Goal: Information Seeking & Learning: Learn about a topic

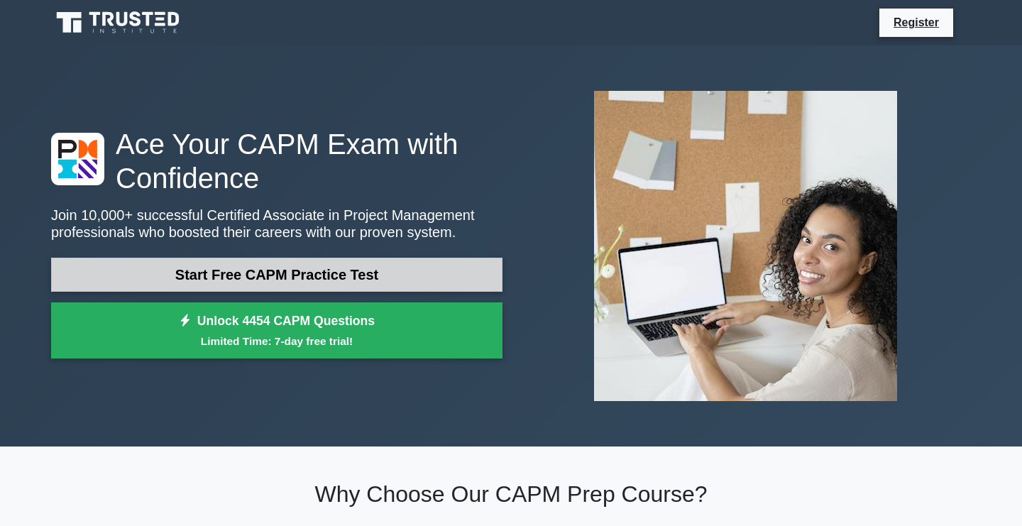
click at [245, 271] on link "Start Free CAPM Practice Test" at bounding box center [276, 275] width 451 height 34
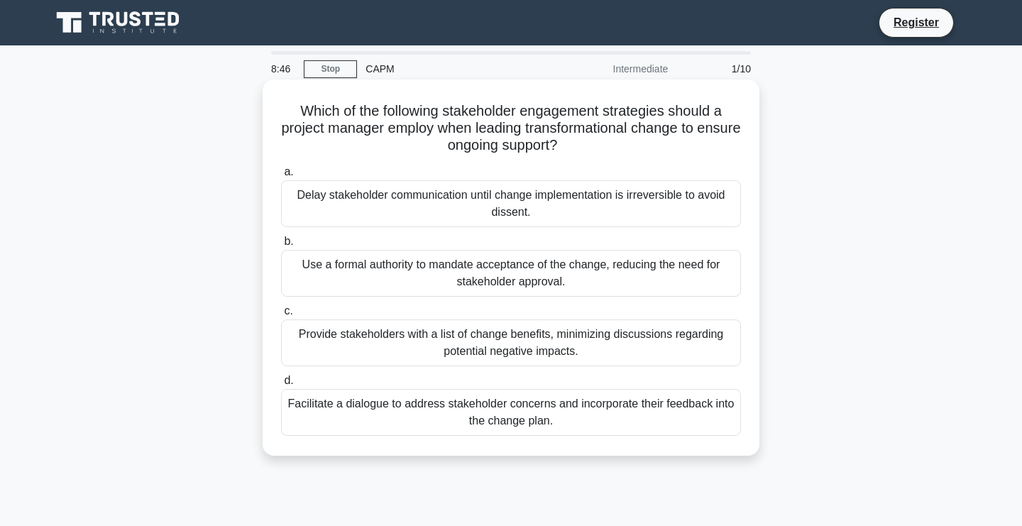
click at [400, 351] on div "Provide stakeholders with a list of change benefits, minimizing discussions reg…" at bounding box center [511, 342] width 460 height 47
click at [281, 316] on input "c. Provide stakeholders with a list of change benefits, minimizing discussions …" at bounding box center [281, 311] width 0 height 9
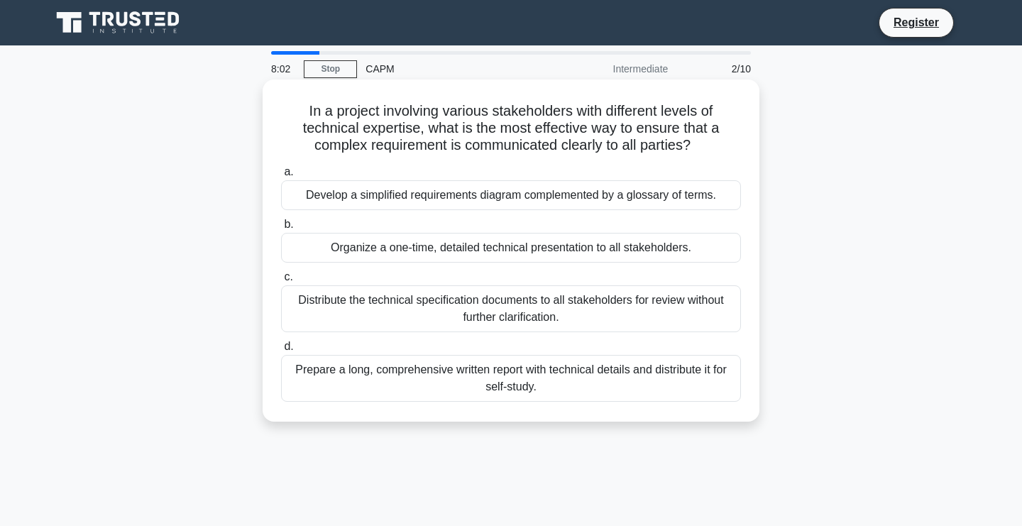
click at [527, 249] on div "Organize a one-time, detailed technical presentation to all stakeholders." at bounding box center [511, 248] width 460 height 30
click at [281, 229] on input "b. Organize a one-time, detailed technical presentation to all stakeholders." at bounding box center [281, 224] width 0 height 9
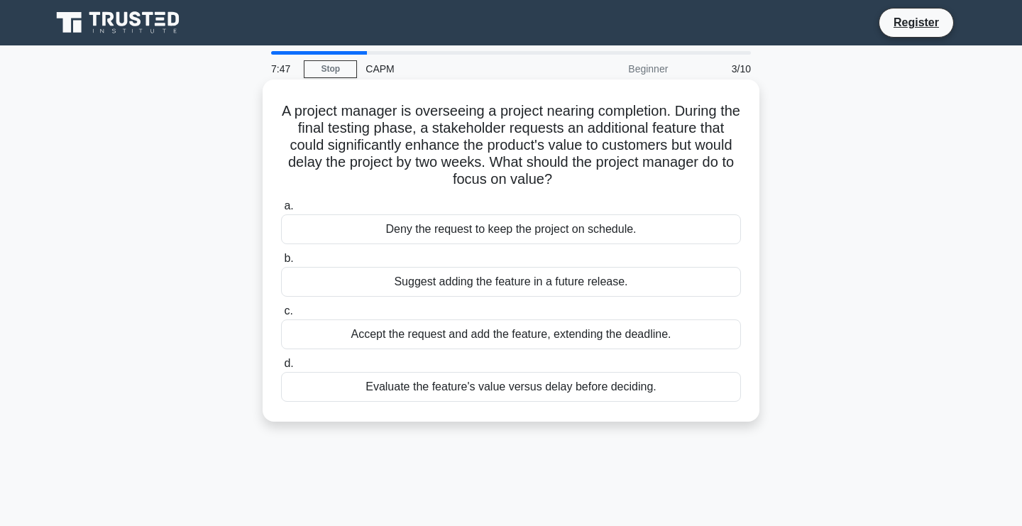
drag, startPoint x: 282, startPoint y: 112, endPoint x: 573, endPoint y: 188, distance: 301.4
click at [573, 188] on h5 "A project manager is overseeing a project nearing completion. During the final …" at bounding box center [511, 145] width 463 height 87
click at [507, 153] on h5 "A project manager is overseeing a project nearing completion. During the final …" at bounding box center [511, 145] width 463 height 87
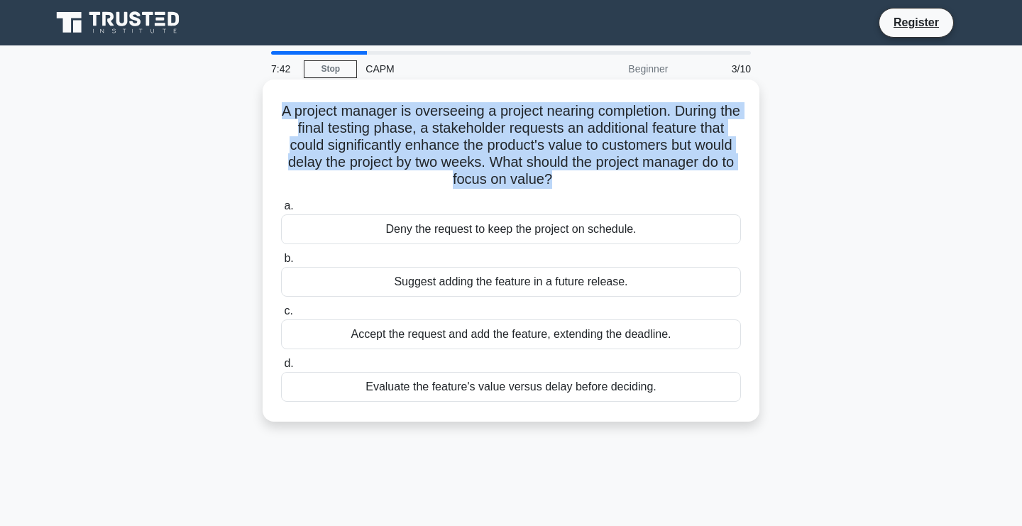
drag, startPoint x: 280, startPoint y: 106, endPoint x: 534, endPoint y: 195, distance: 270.0
click at [537, 195] on div "A project manager is overseeing a project nearing completion. During the final …" at bounding box center [510, 250] width 485 height 331
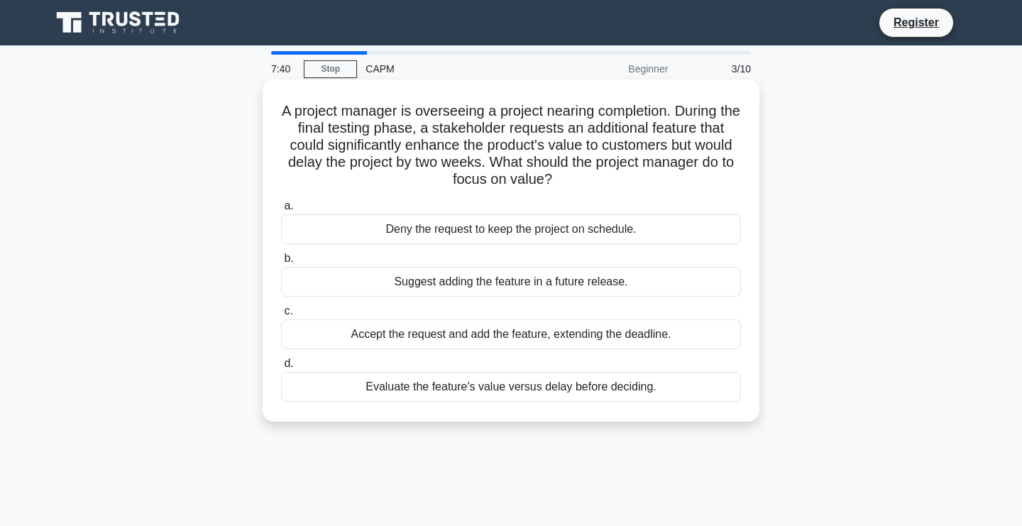
click at [282, 118] on h5 "A project manager is overseeing a project nearing completion. During the final …" at bounding box center [511, 145] width 463 height 87
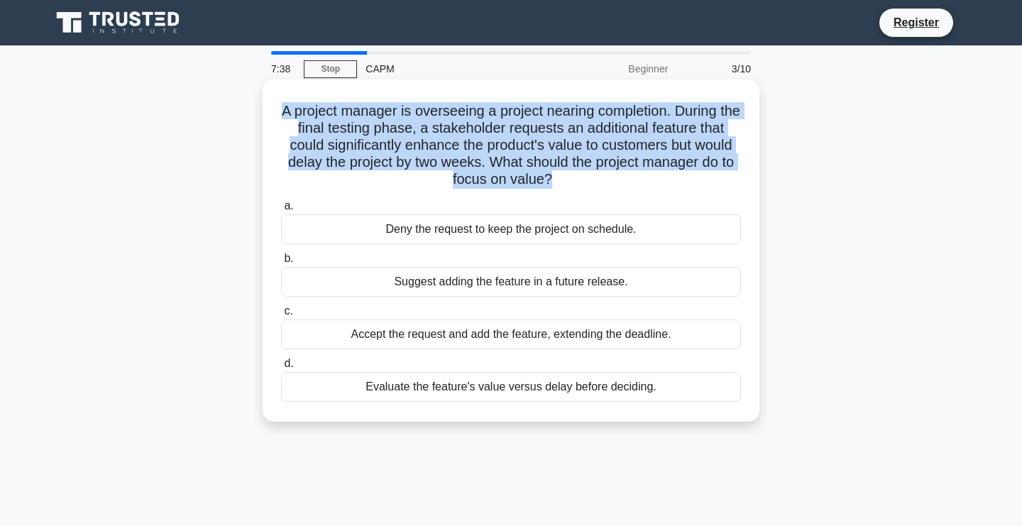
drag, startPoint x: 282, startPoint y: 118, endPoint x: 561, endPoint y: 191, distance: 288.3
click at [561, 191] on div "A project manager is overseeing a project nearing completion. During the final …" at bounding box center [510, 250] width 485 height 331
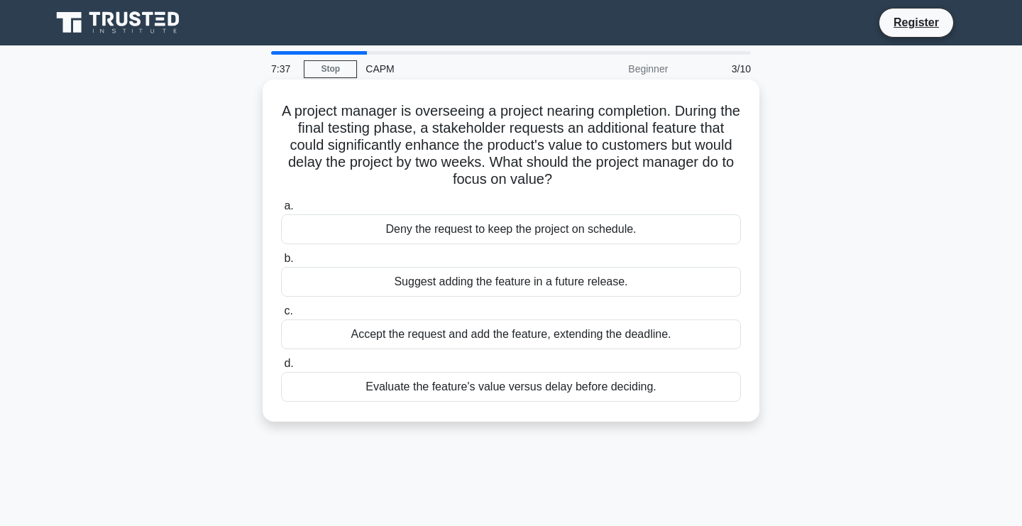
click at [478, 135] on h5 "A project manager is overseeing a project nearing completion. During the final …" at bounding box center [511, 145] width 463 height 87
click at [367, 388] on div "Evaluate the feature's value versus delay before deciding." at bounding box center [511, 387] width 460 height 30
click at [281, 368] on input "d. Evaluate the feature's value versus delay before deciding." at bounding box center [281, 363] width 0 height 9
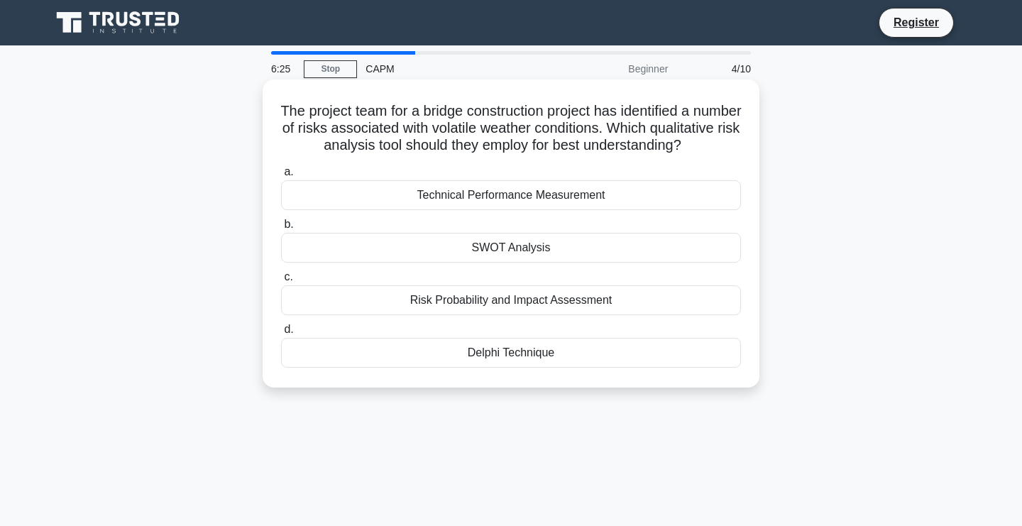
click at [402, 253] on div "SWOT Analysis" at bounding box center [511, 248] width 460 height 30
click at [281, 229] on input "b. SWOT Analysis" at bounding box center [281, 224] width 0 height 9
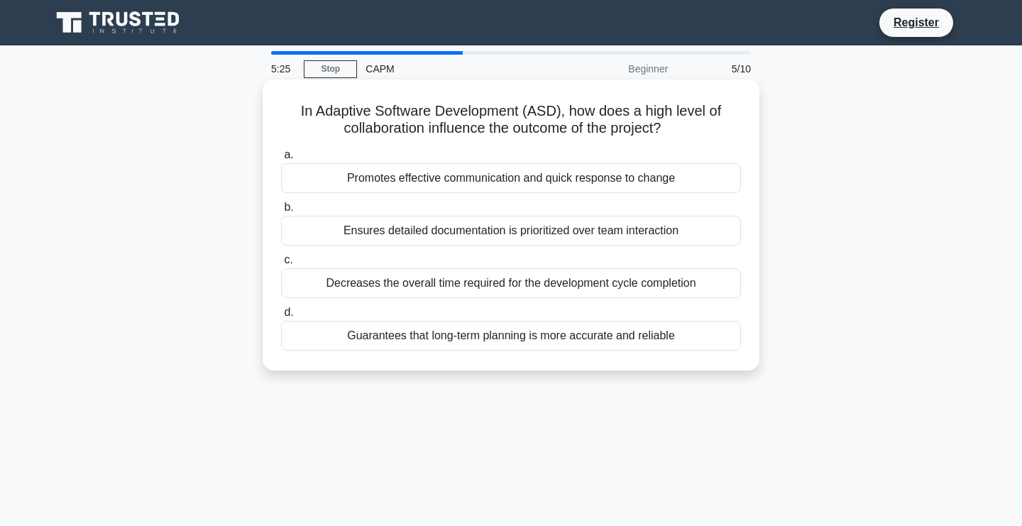
click at [390, 335] on div "Guarantees that long-term planning is more accurate and reliable" at bounding box center [511, 336] width 460 height 30
click at [281, 317] on input "d. Guarantees that long-term planning is more accurate and reliable" at bounding box center [281, 312] width 0 height 9
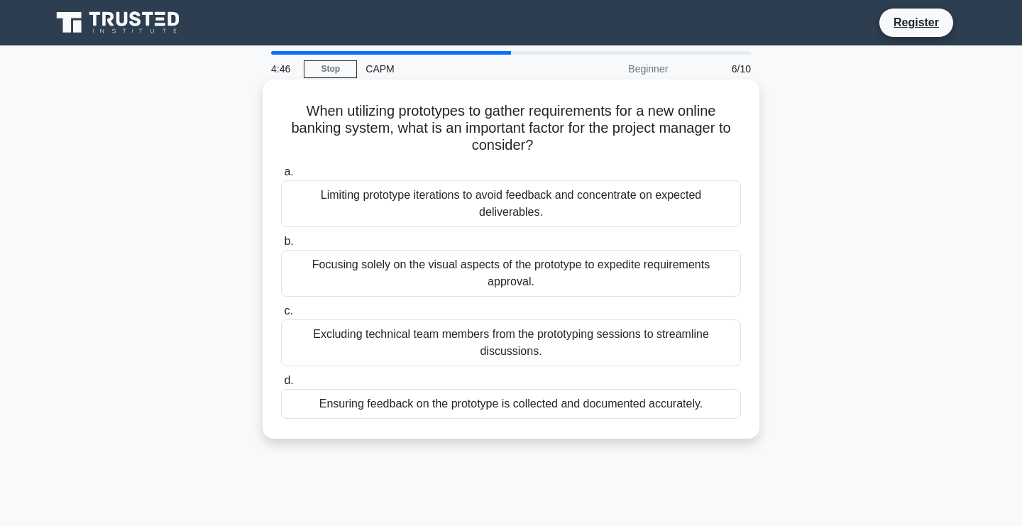
click at [459, 202] on div "Limiting prototype iterations to avoid feedback and concentrate on expected del…" at bounding box center [511, 203] width 460 height 47
click at [281, 177] on input "a. Limiting prototype iterations to avoid feedback and concentrate on expected …" at bounding box center [281, 171] width 0 height 9
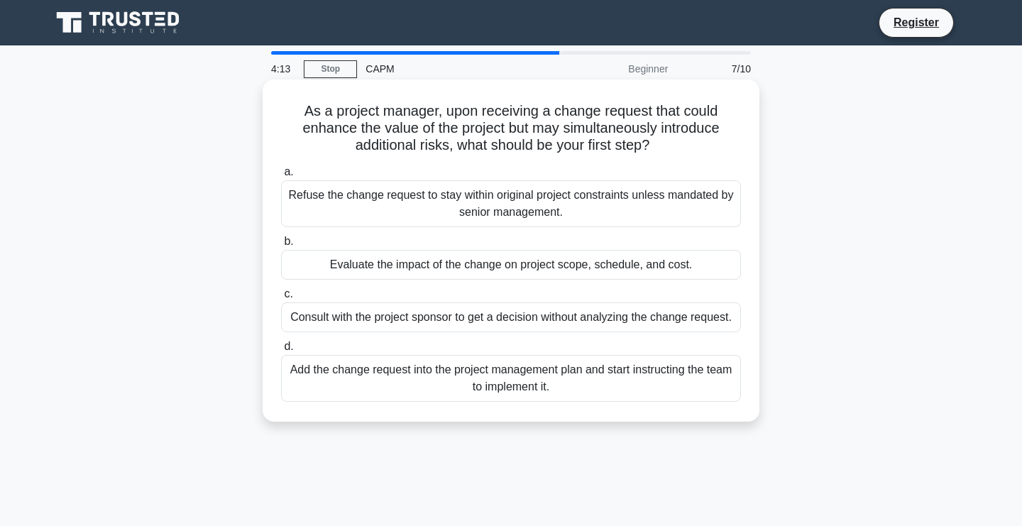
click at [421, 199] on div "Refuse the change request to stay within original project constraints unless ma…" at bounding box center [511, 203] width 460 height 47
click at [281, 177] on input "a. Refuse the change request to stay within original project constraints unless…" at bounding box center [281, 171] width 0 height 9
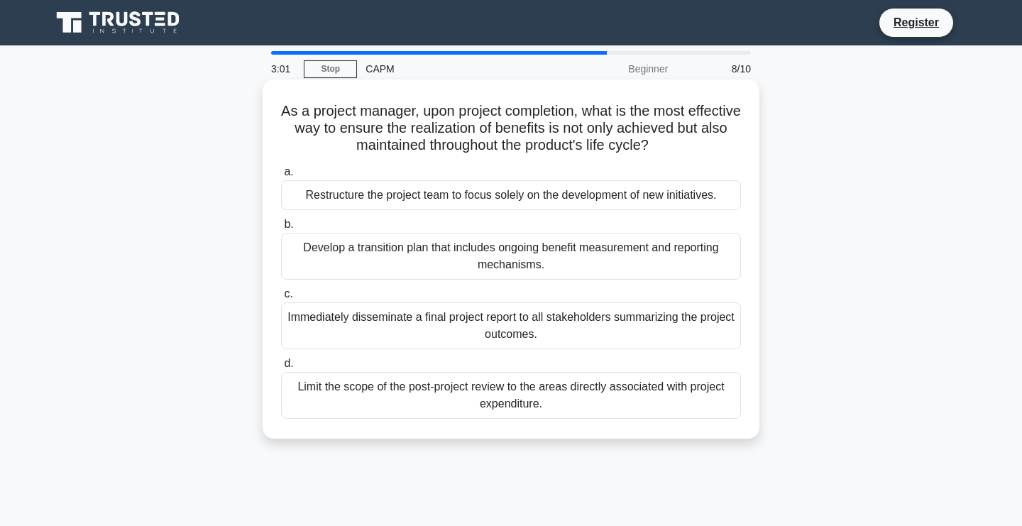
click at [379, 258] on div "Develop a transition plan that includes ongoing benefit measurement and reporti…" at bounding box center [511, 256] width 460 height 47
click at [281, 229] on input "b. Develop a transition plan that includes ongoing benefit measurement and repo…" at bounding box center [281, 224] width 0 height 9
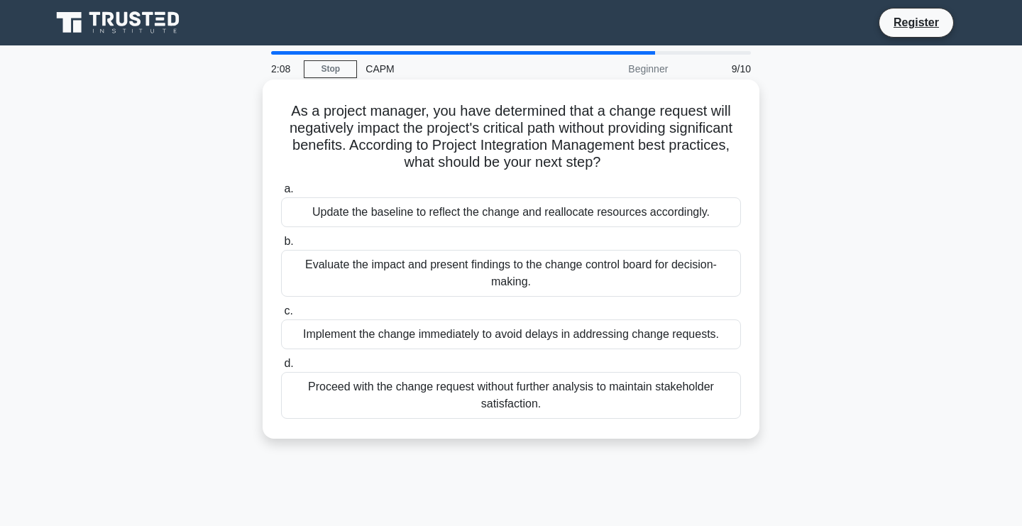
click at [485, 280] on div "Evaluate the impact and present findings to the change control board for decisi…" at bounding box center [511, 273] width 460 height 47
click at [281, 246] on input "b. Evaluate the impact and present findings to the change control board for dec…" at bounding box center [281, 241] width 0 height 9
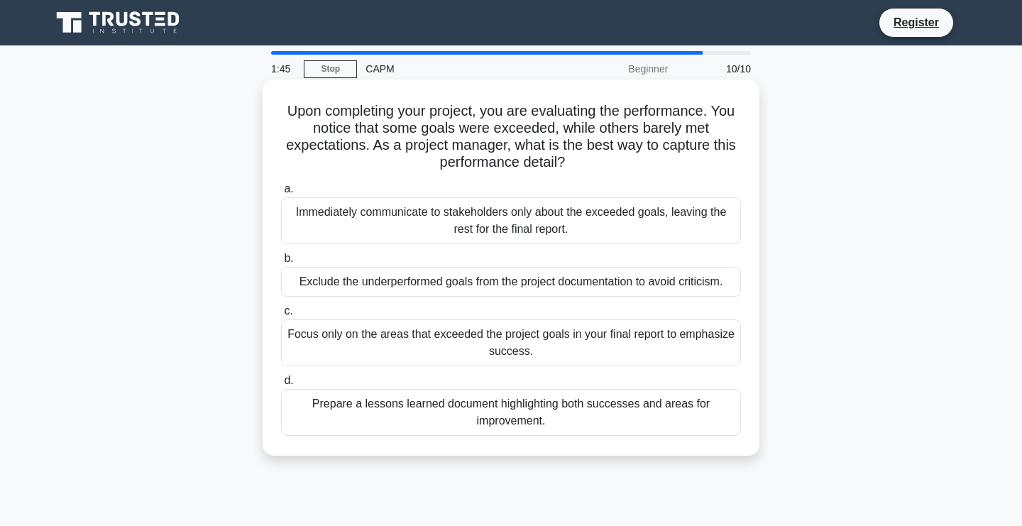
click at [375, 414] on div "Prepare a lessons learned document highlighting both successes and areas for im…" at bounding box center [511, 412] width 460 height 47
click at [281, 385] on input "d. Prepare a lessons learned document highlighting both successes and areas for…" at bounding box center [281, 380] width 0 height 9
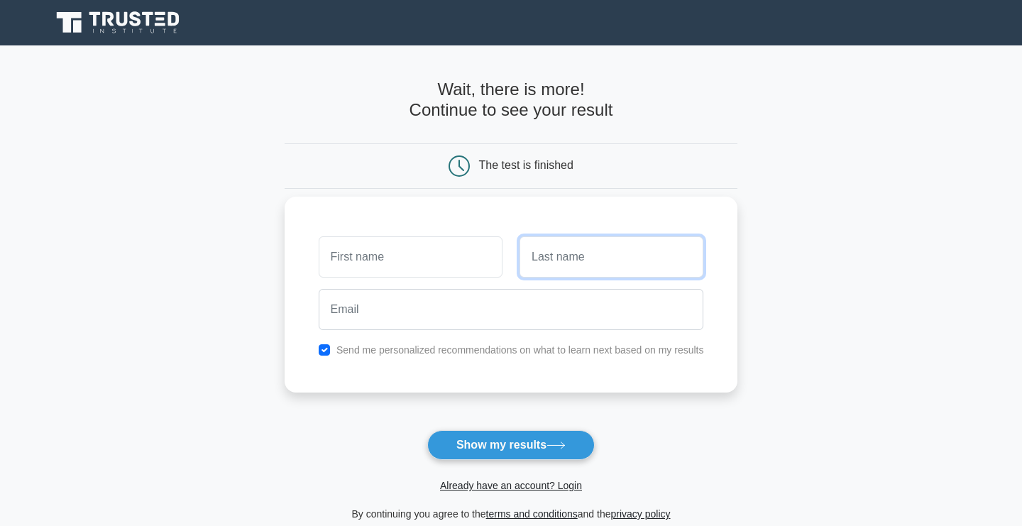
click at [563, 253] on input "text" at bounding box center [611, 256] width 184 height 41
click at [438, 272] on input "text" at bounding box center [411, 256] width 184 height 41
click at [558, 270] on input "text" at bounding box center [611, 256] width 184 height 41
click at [466, 265] on input "text" at bounding box center [411, 256] width 184 height 41
click at [600, 253] on input "text" at bounding box center [611, 256] width 184 height 41
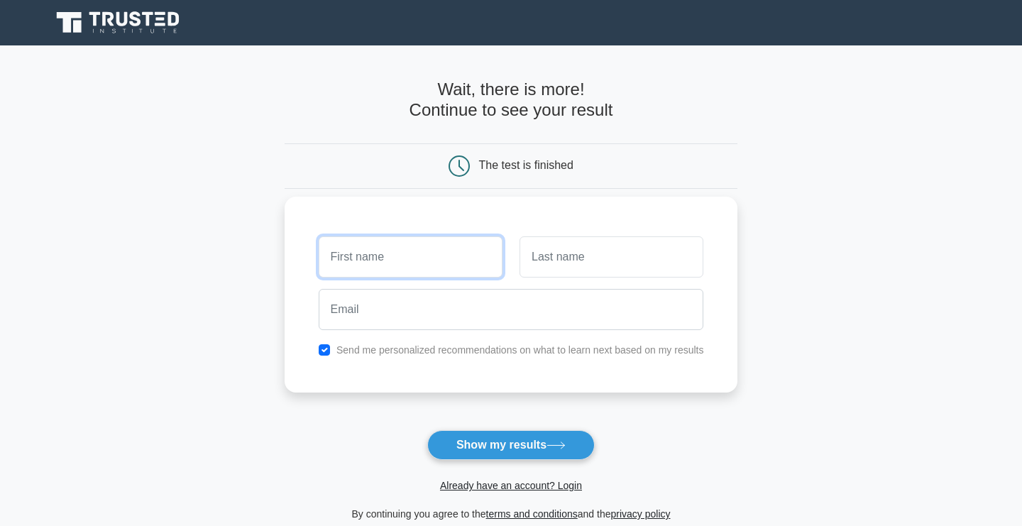
click at [470, 266] on input "text" at bounding box center [411, 256] width 184 height 41
type input "[PERSON_NAME]"
click at [568, 259] on input "text" at bounding box center [611, 256] width 184 height 41
type input "doe"
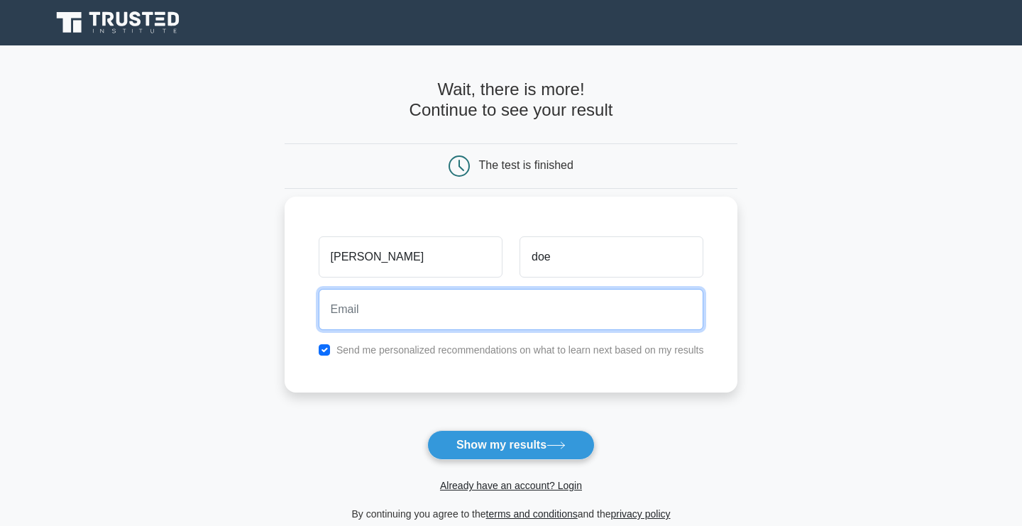
click at [392, 319] on input "email" at bounding box center [511, 309] width 385 height 41
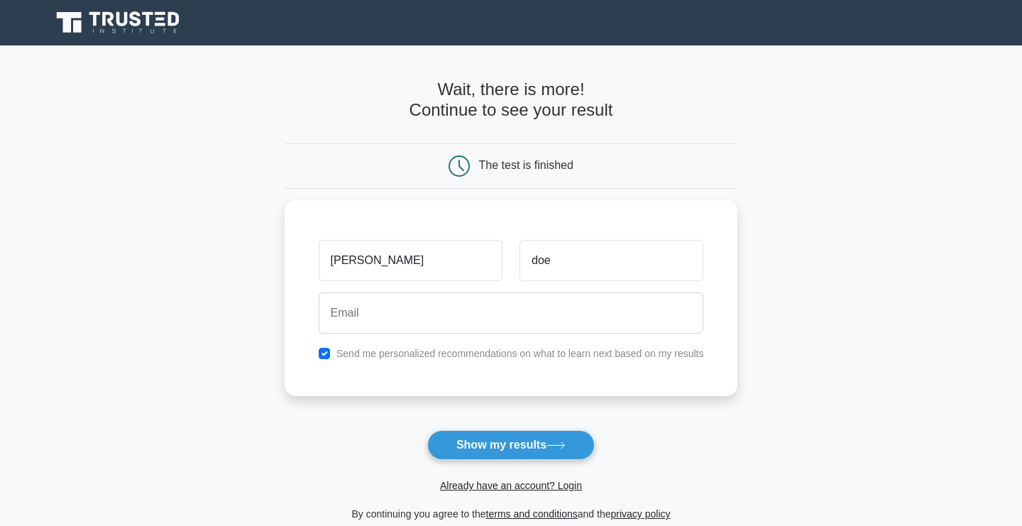
click at [273, 309] on main "Wait, there is more! Continue to see your result The test is finished [PERSON_N…" at bounding box center [511, 300] width 1022 height 511
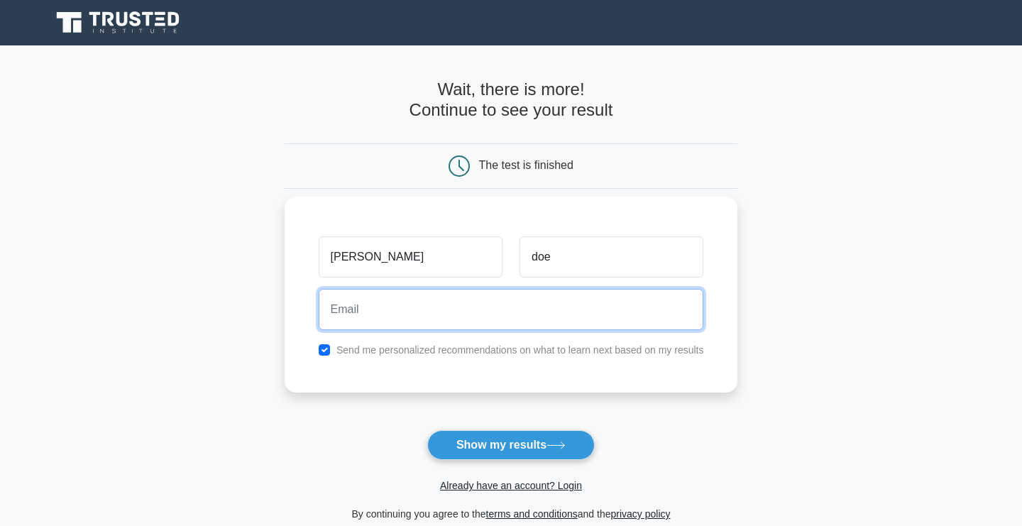
click at [365, 312] on input "email" at bounding box center [511, 309] width 385 height 41
type input "[EMAIL_ADDRESS][DOMAIN_NAME]"
click at [427, 430] on button "Show my results" at bounding box center [510, 445] width 167 height 30
